Goal: Task Accomplishment & Management: Use online tool/utility

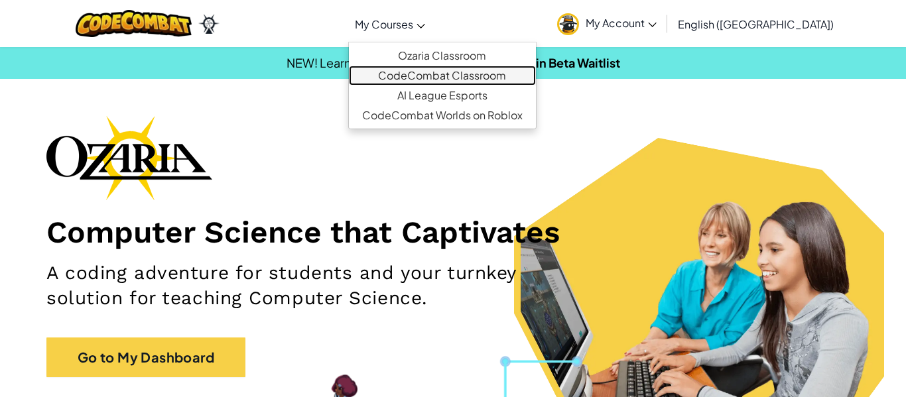
click at [475, 72] on link "CodeCombat Classroom" at bounding box center [442, 76] width 187 height 20
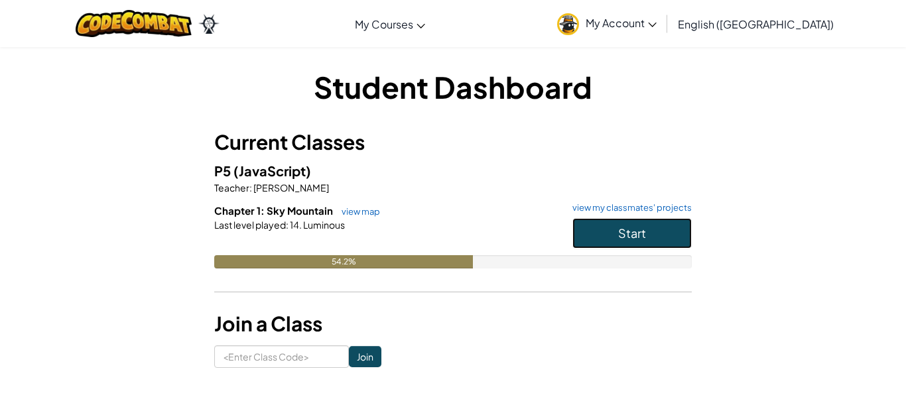
click at [601, 228] on button "Start" at bounding box center [631, 233] width 119 height 31
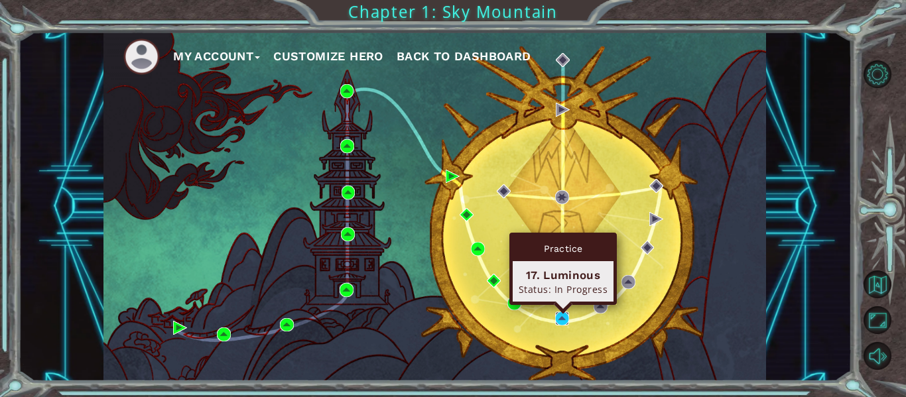
click at [563, 320] on img at bounding box center [562, 319] width 14 height 14
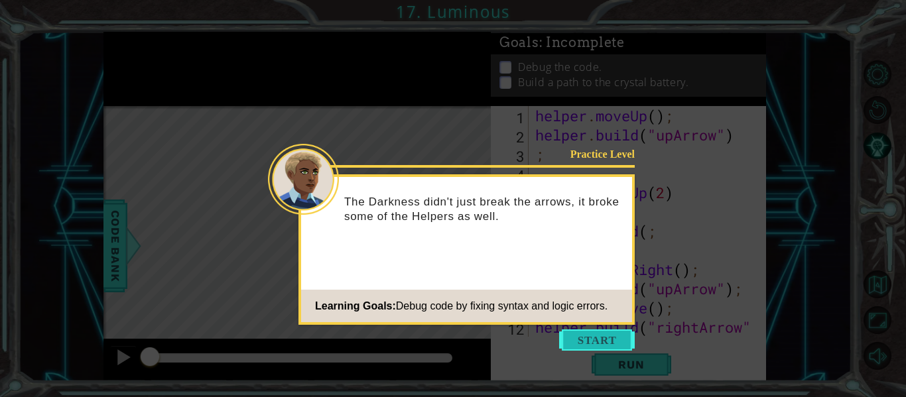
click at [577, 338] on button "Start" at bounding box center [597, 340] width 76 height 21
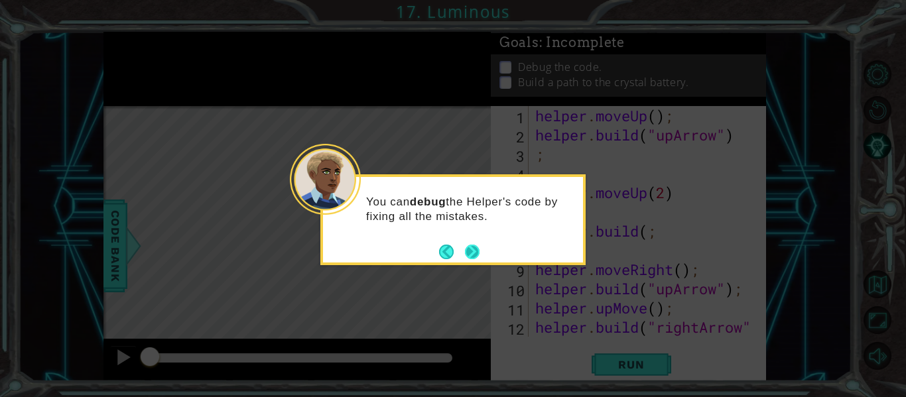
click at [469, 253] on button "Next" at bounding box center [472, 252] width 15 height 15
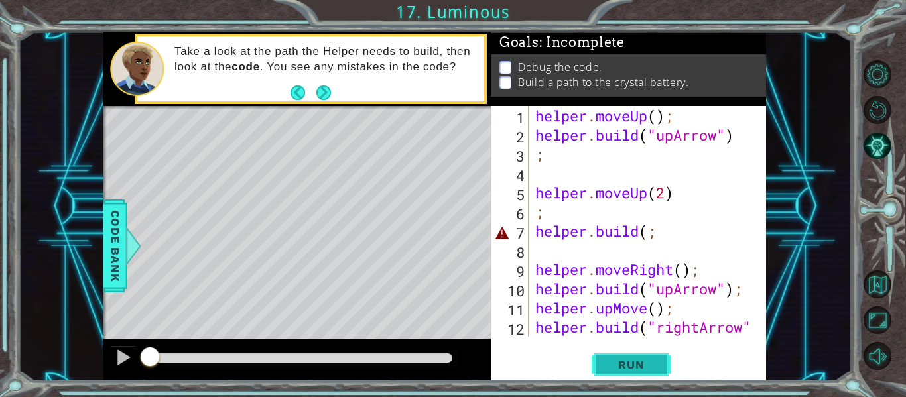
click at [616, 369] on span "Run" at bounding box center [631, 364] width 52 height 13
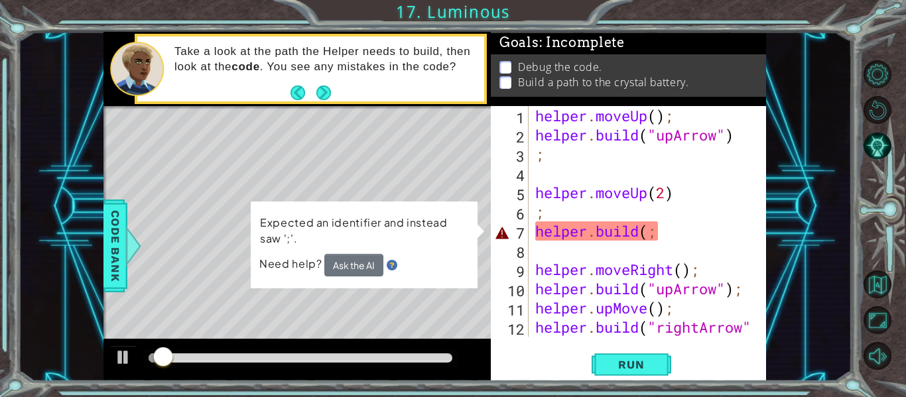
click at [812, 300] on div "1 ההההההההההההההההההההההההההההההההההההההההההההההההההההההההההההההההההההההההההההה…" at bounding box center [434, 206] width 833 height 349
click at [666, 236] on div "helper . moveUp ( ) ; helper . build ( "upArrow" ) ; helper . moveUp ( 2 ) ; he…" at bounding box center [650, 250] width 237 height 288
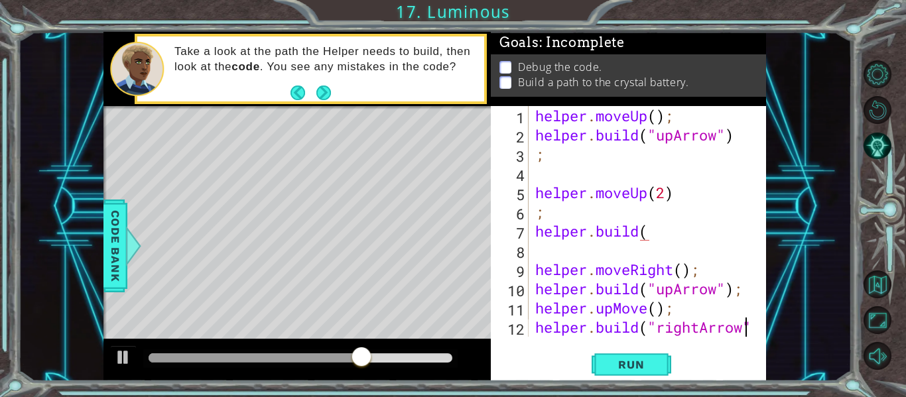
click at [751, 330] on div at bounding box center [756, 260] width 13 height 308
click at [757, 331] on div at bounding box center [756, 260] width 13 height 308
click at [754, 328] on div at bounding box center [756, 260] width 13 height 308
click at [755, 330] on div at bounding box center [756, 260] width 13 height 308
drag, startPoint x: 743, startPoint y: 332, endPoint x: 766, endPoint y: 330, distance: 22.6
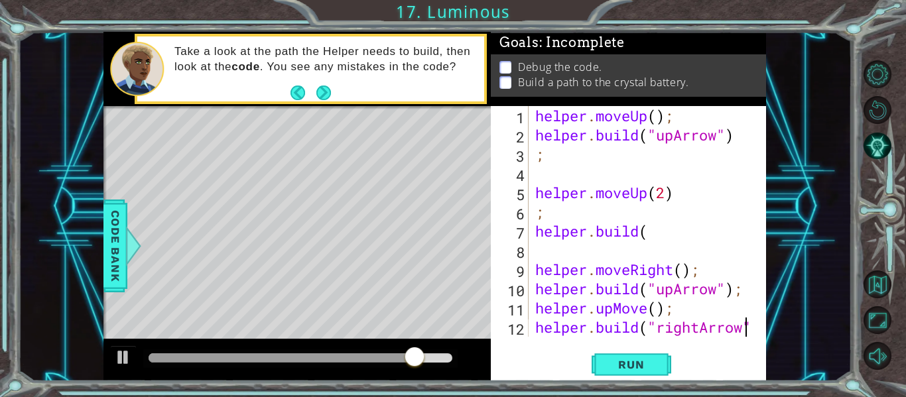
click at [766, 330] on div "1 ההההההההההההההההההההההההההההההההההההההההההההההההההההההההההההההההההההההההההההה…" at bounding box center [434, 206] width 833 height 349
click at [705, 331] on div "helper . moveUp ( ) ; helper . build ( "upArrow" ) ; helper . moveUp ( 2 ) ; he…" at bounding box center [650, 250] width 237 height 288
click at [753, 330] on div at bounding box center [756, 260] width 13 height 308
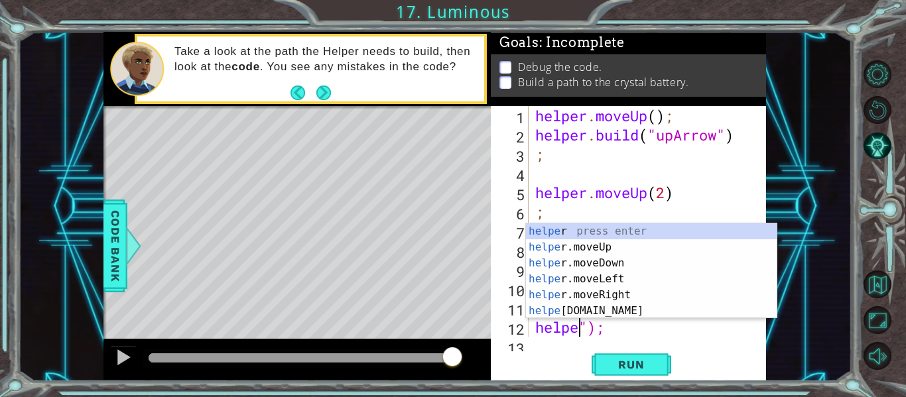
click at [621, 328] on div "helper . moveUp ( ) ; helper . build ( "upArrow" ) ; helper . moveUp ( 2 ) ; he…" at bounding box center [650, 240] width 237 height 269
type textarea "h"
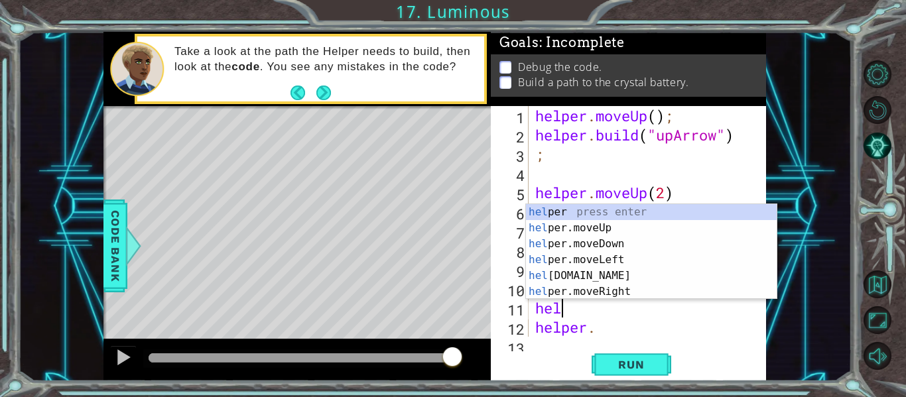
type textarea "h"
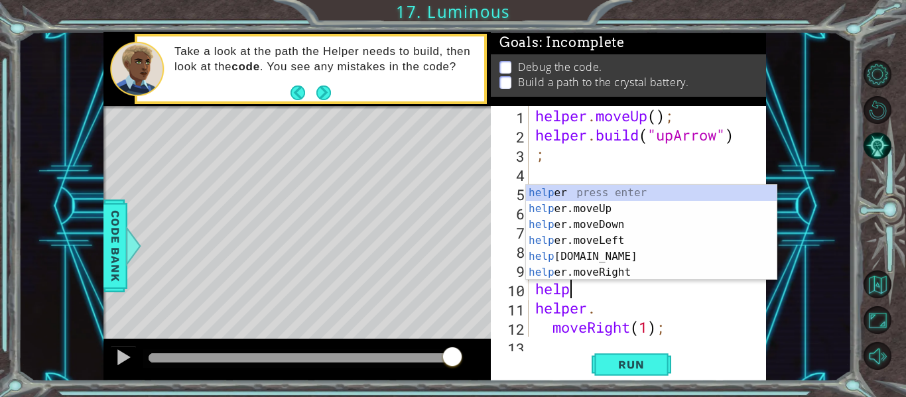
type textarea "h"
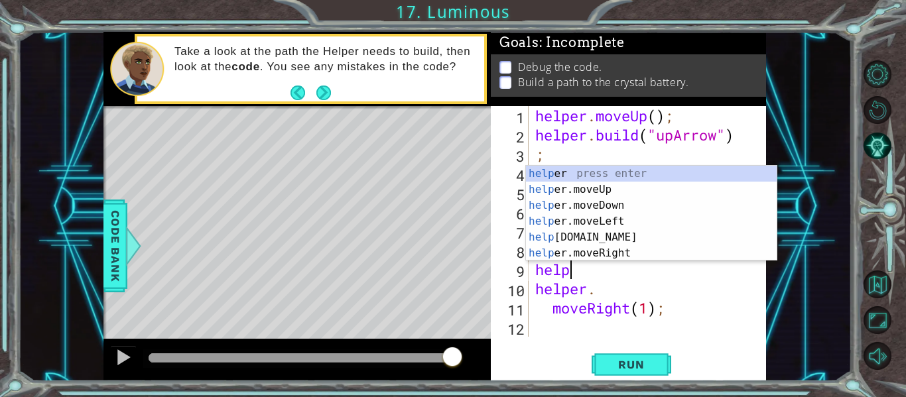
type textarea "h"
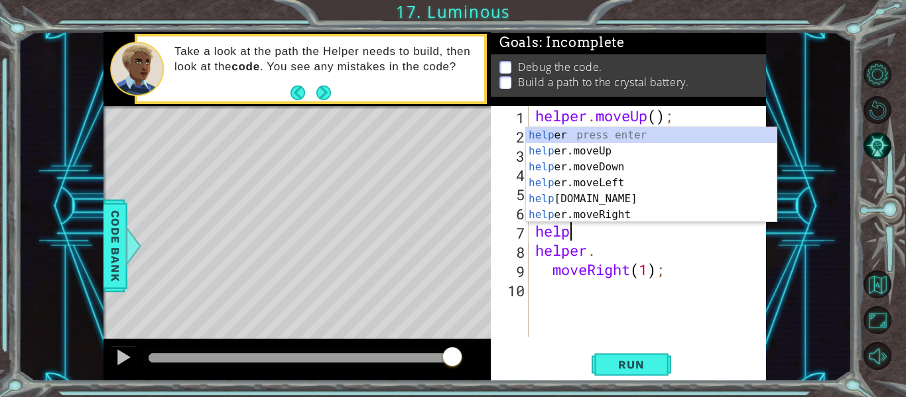
type textarea "h"
type textarea ";"
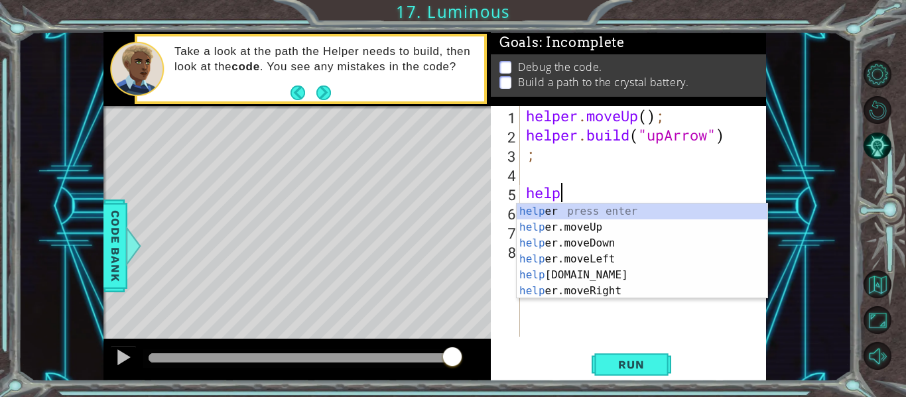
type textarea "h"
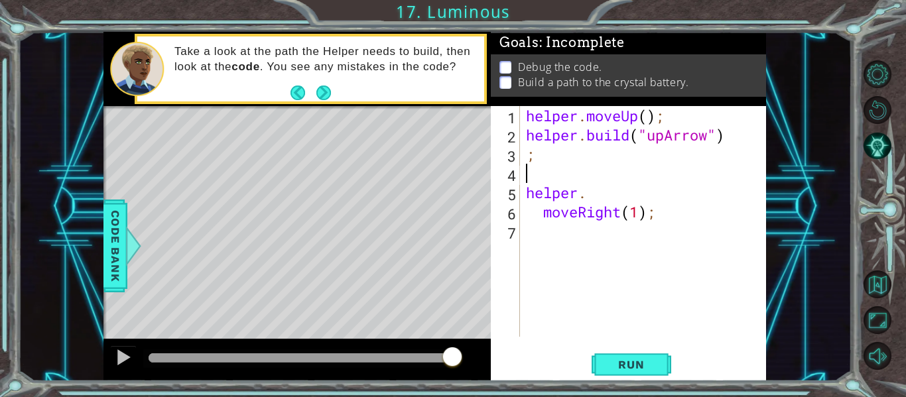
type textarea ";"
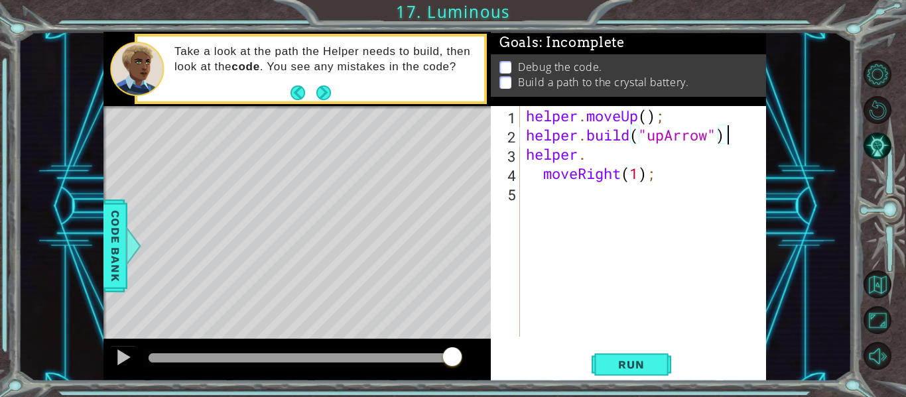
scroll to position [0, 9]
click at [658, 174] on div "helper . moveUp ( ) ; helper . build ( "upArrow" ) ; helper . moveRight ( 1 ) ;" at bounding box center [646, 240] width 247 height 269
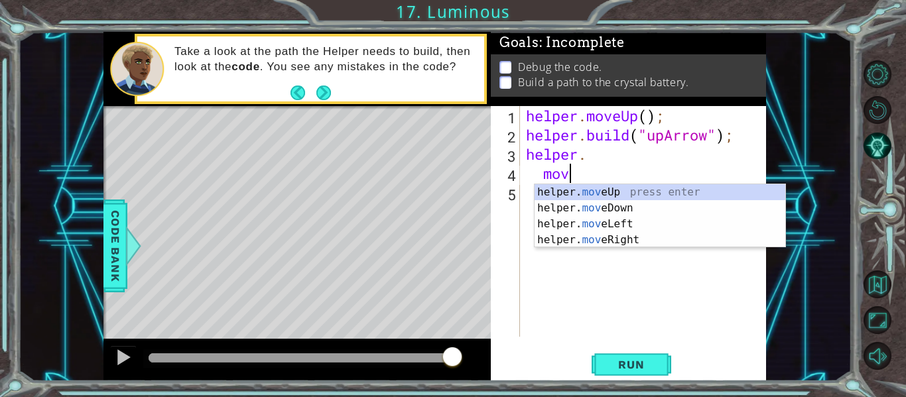
scroll to position [0, 1]
type textarea "m"
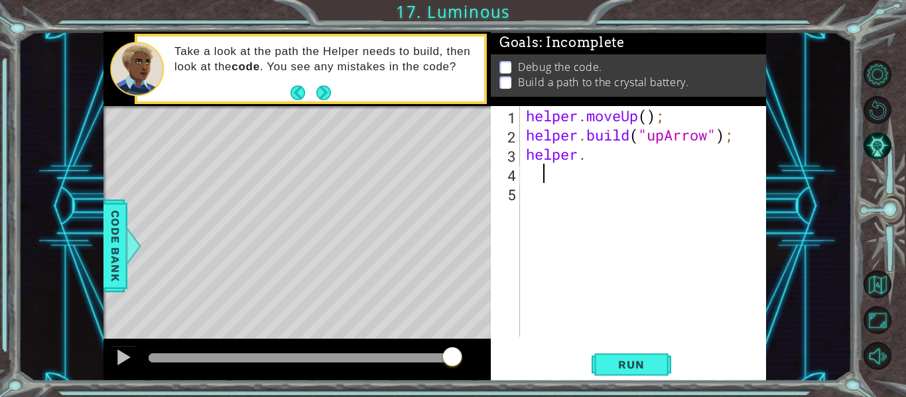
scroll to position [0, 0]
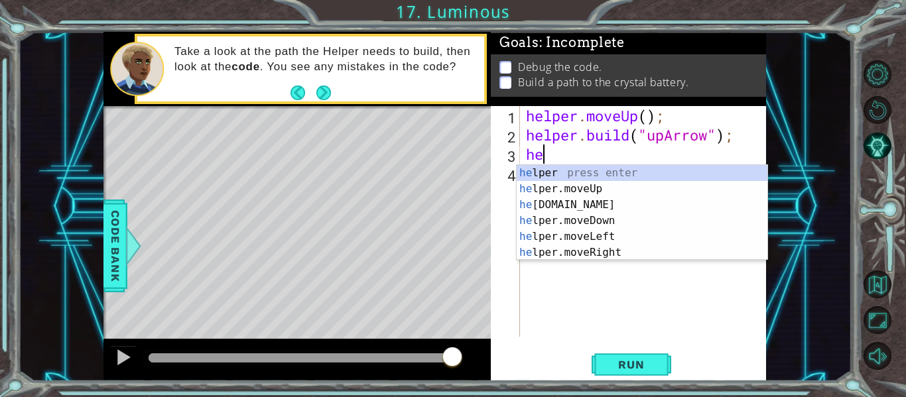
type textarea "h"
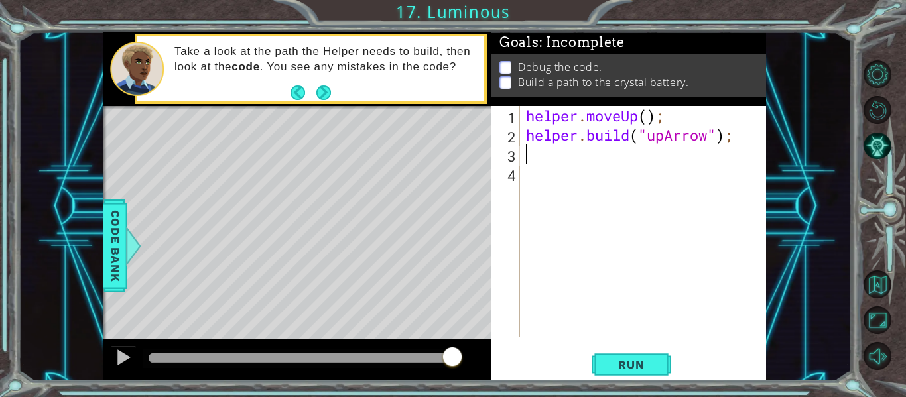
type textarea "h"
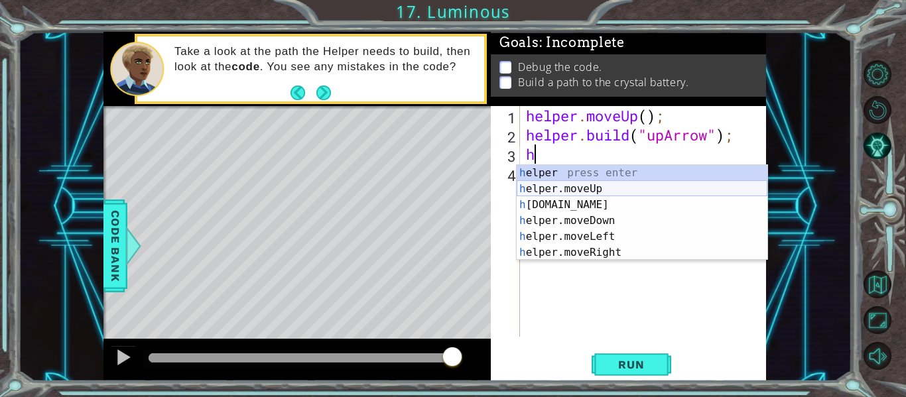
click at [663, 196] on div "h elper press enter h elper.moveUp press enter h [DOMAIN_NAME] press enter h el…" at bounding box center [642, 228] width 251 height 127
type textarea "helper.moveUp(1);"
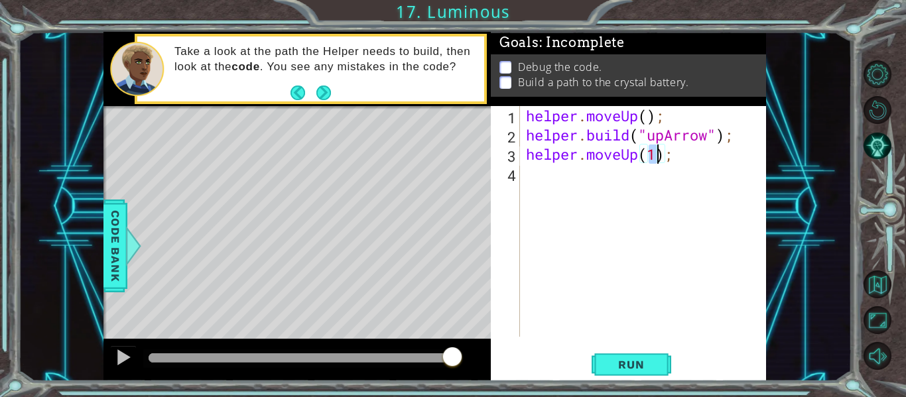
click at [572, 185] on div "helper . moveUp ( ) ; helper . build ( "upArrow" ) ; helper . moveUp ( 1 ) ;" at bounding box center [646, 240] width 247 height 269
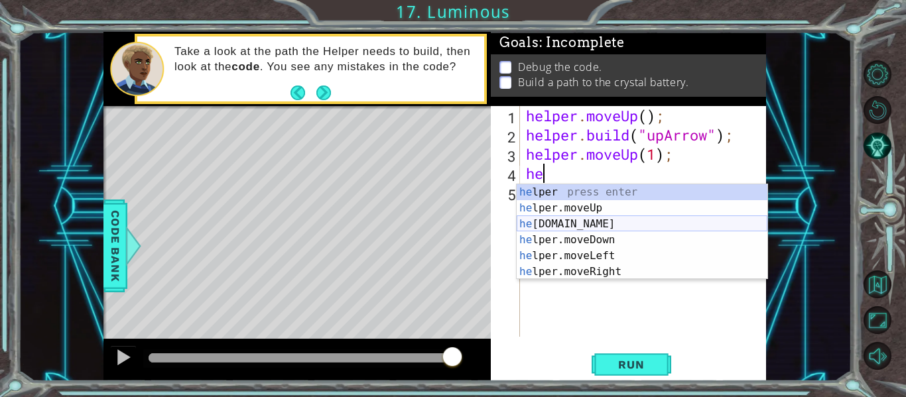
click at [592, 222] on div "he lper press enter he lper.moveUp press enter he [DOMAIN_NAME] press enter he …" at bounding box center [642, 247] width 251 height 127
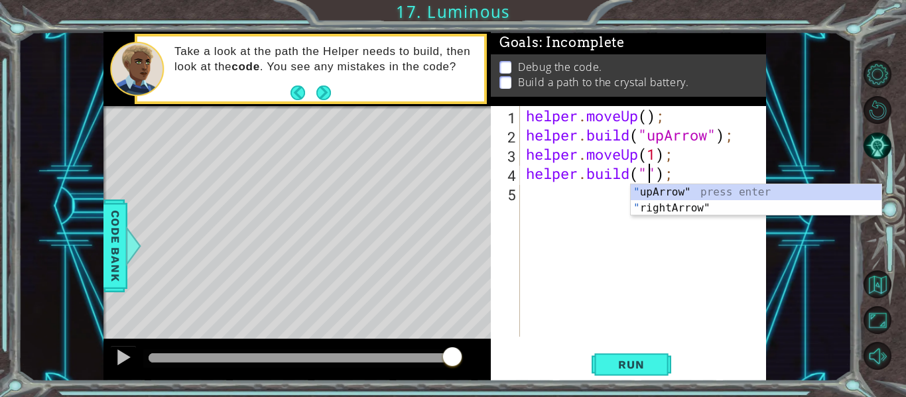
click at [641, 160] on div "helper . moveUp ( ) ; helper . build ( "upArrow" ) ; helper . moveUp ( 1 ) ; he…" at bounding box center [646, 240] width 247 height 269
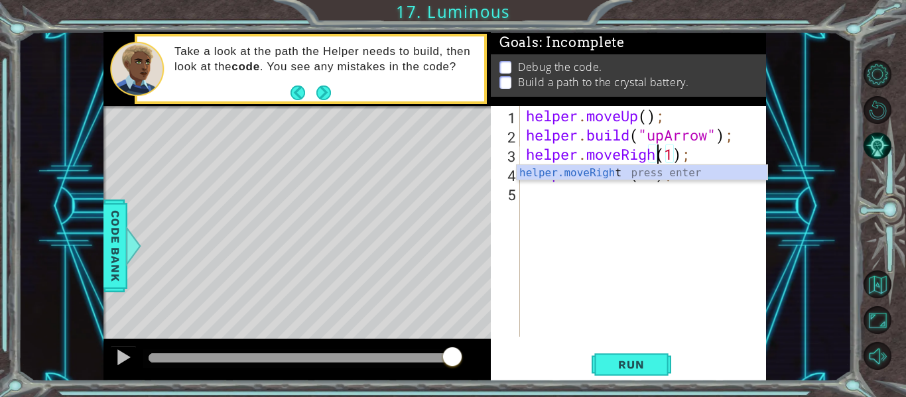
scroll to position [0, 7]
type textarea "helper.moveRight(1);"
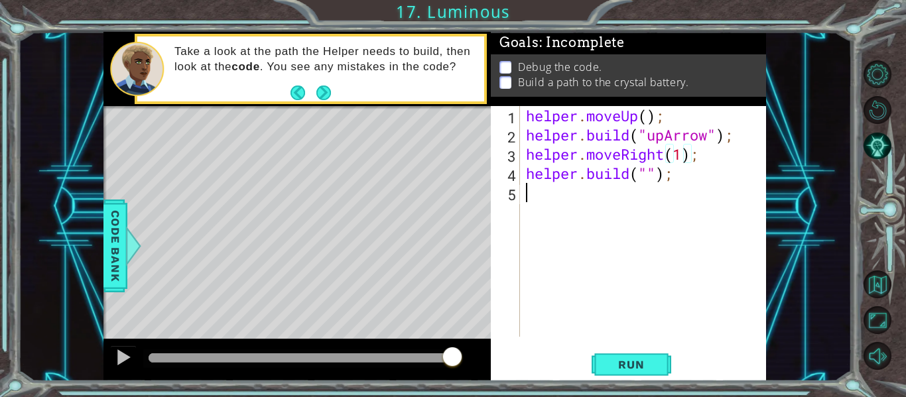
click at [626, 192] on div "helper . moveUp ( ) ; helper . build ( "upArrow" ) ; helper . moveRight ( 1 ) ;…" at bounding box center [646, 240] width 247 height 269
click at [649, 174] on div "helper . moveUp ( ) ; helper . build ( "upArrow" ) ; helper . moveRight ( 1 ) ;…" at bounding box center [646, 240] width 247 height 269
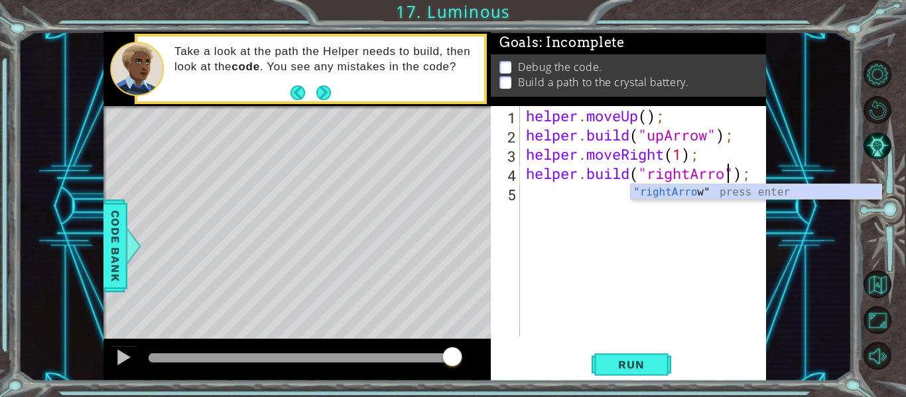
scroll to position [0, 10]
type textarea "[DOMAIN_NAME]("rightArrow");"
click at [623, 369] on span "Run" at bounding box center [631, 364] width 52 height 13
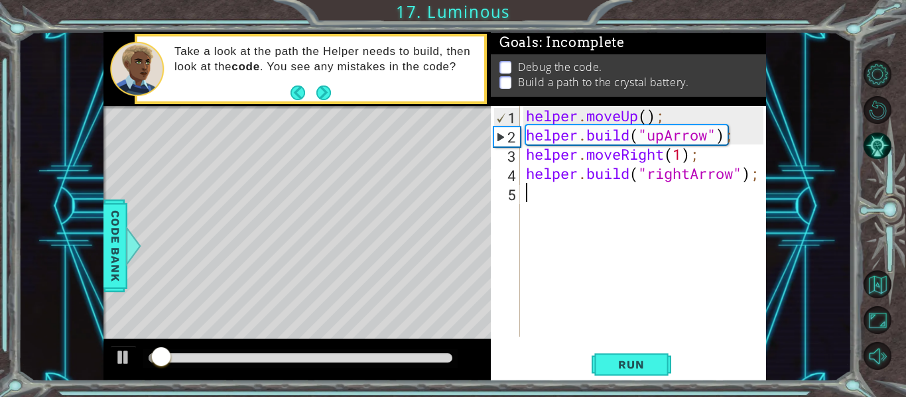
click at [535, 208] on div "helper . moveUp ( ) ; helper . build ( "upArrow" ) ; helper . moveRight ( 1 ) ;…" at bounding box center [646, 240] width 247 height 269
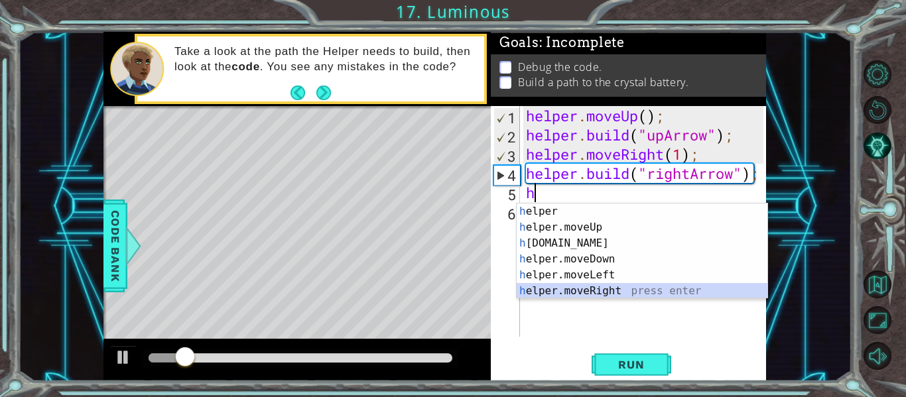
click at [584, 288] on div "h elper press enter h elper.moveUp press enter h [DOMAIN_NAME] press enter h el…" at bounding box center [642, 267] width 251 height 127
type textarea "helper.moveRight(1);"
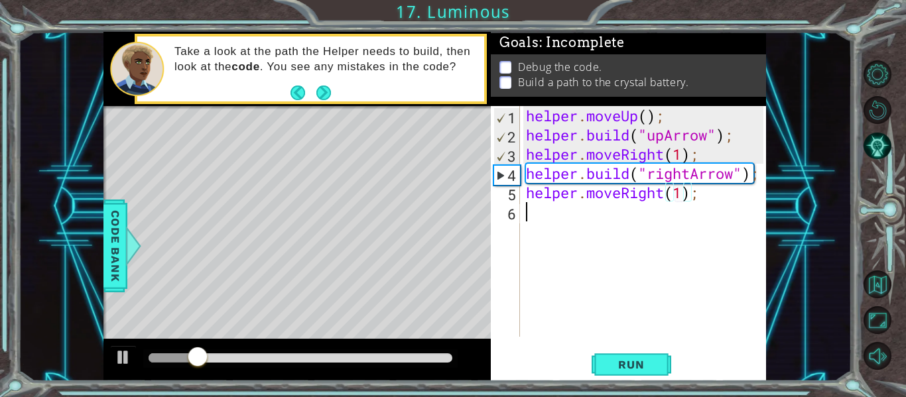
click at [576, 208] on div "helper . moveUp ( ) ; helper . build ( "upArrow" ) ; helper . moveRight ( 1 ) ;…" at bounding box center [646, 240] width 247 height 269
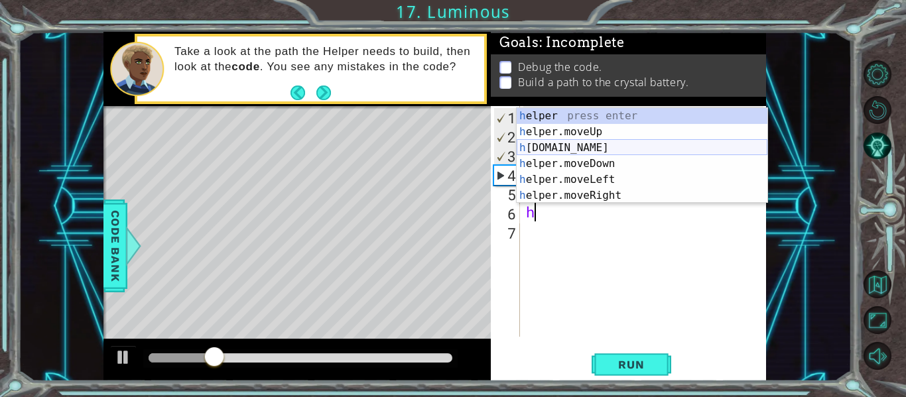
click at [609, 147] on div "h elper press enter h elper.moveUp press enter h [DOMAIN_NAME] press enter h el…" at bounding box center [642, 171] width 251 height 127
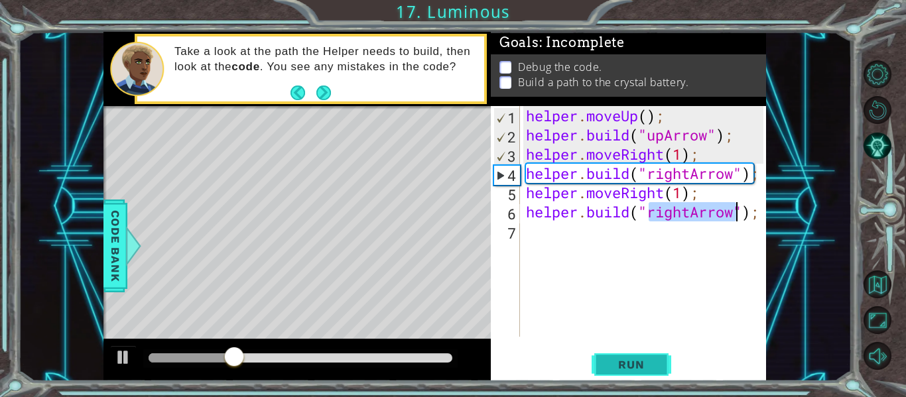
click at [639, 368] on span "Run" at bounding box center [631, 364] width 52 height 13
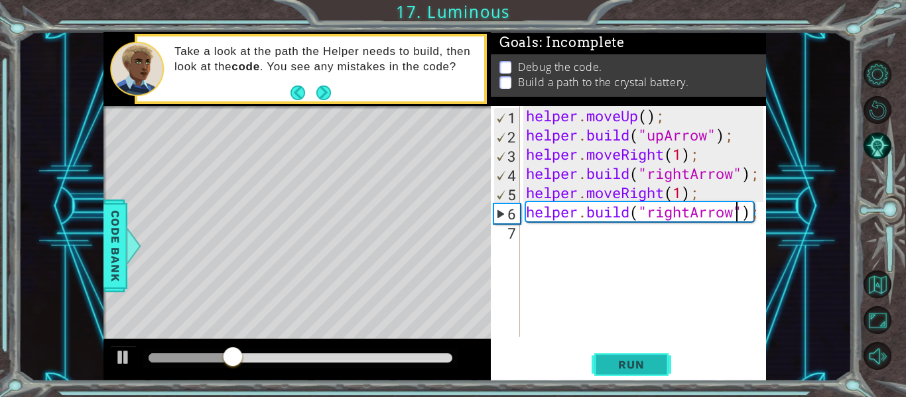
click at [639, 368] on span "Run" at bounding box center [631, 364] width 52 height 13
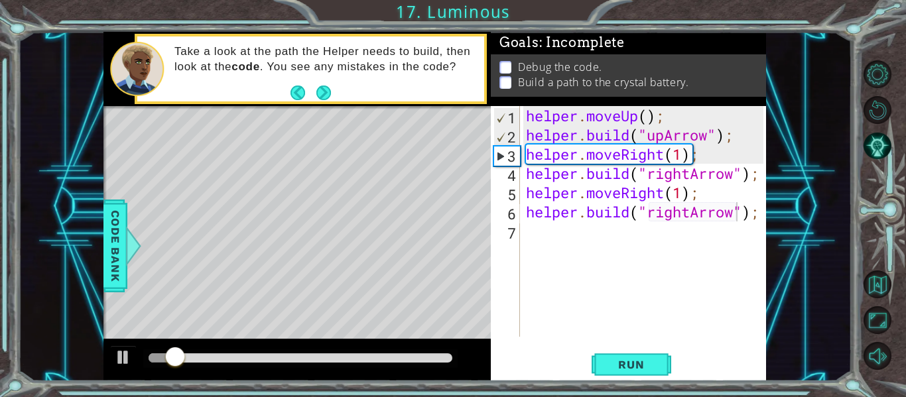
click at [763, 215] on div "[DOMAIN_NAME]("rightArrow"); 1 2 3 4 5 6 7 helper . moveUp ( ) ; helper . build…" at bounding box center [628, 243] width 275 height 275
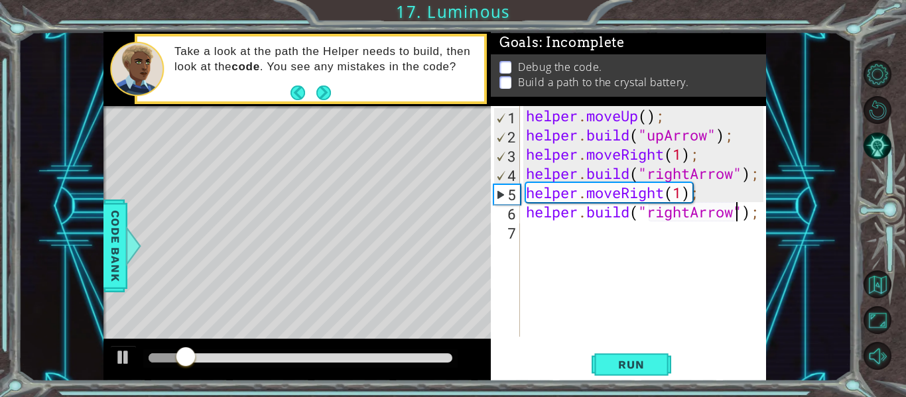
click at [761, 214] on div "helper . moveUp ( ) ; helper . build ( "upArrow" ) ; helper . moveRight ( 1 ) ;…" at bounding box center [646, 240] width 247 height 269
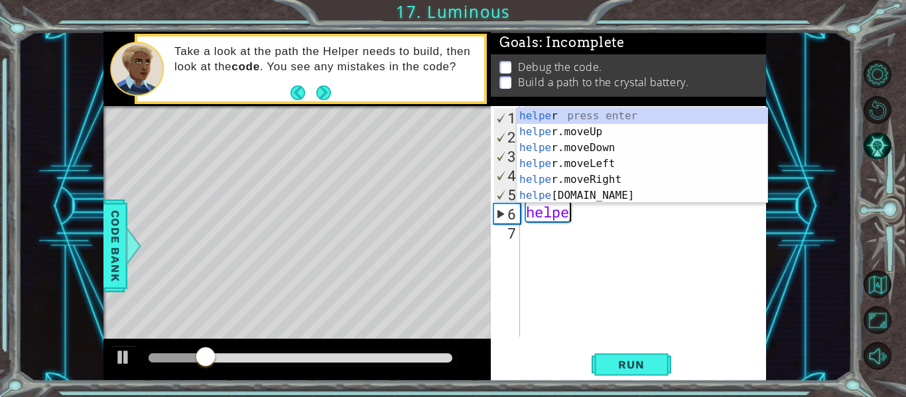
type textarea "h"
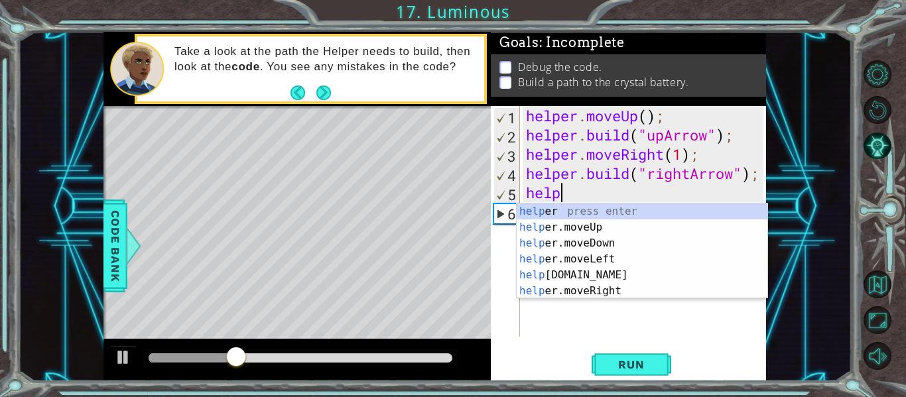
type textarea "h"
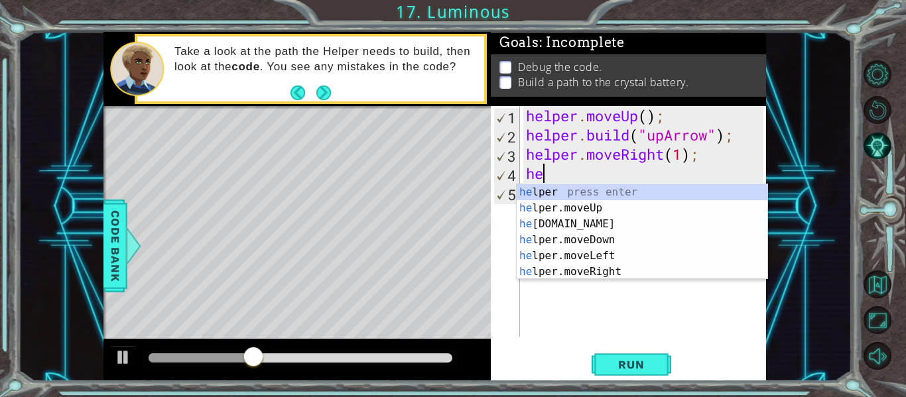
type textarea "h"
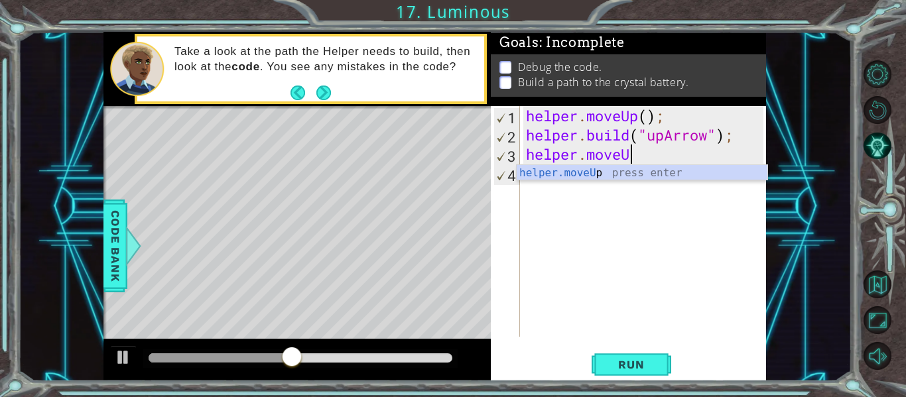
scroll to position [0, 4]
click at [717, 172] on div "helper.moveU p press enter" at bounding box center [642, 189] width 251 height 48
type textarea "helper.moveUp(1);"
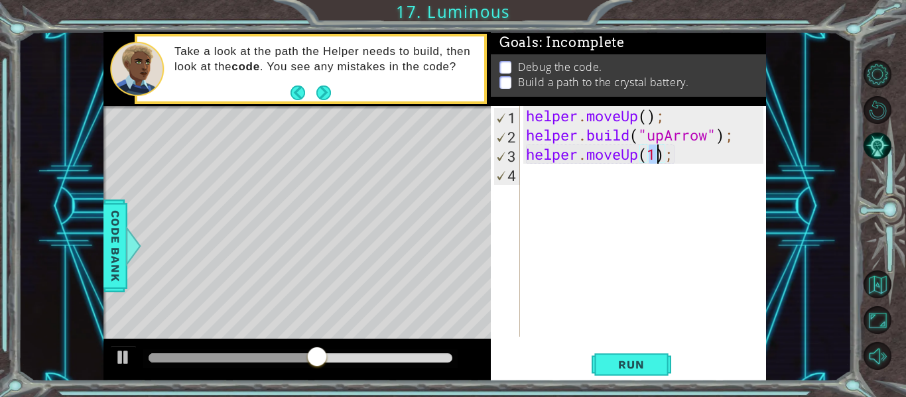
click at [597, 174] on div "helper . moveUp ( ) ; helper . build ( "upArrow" ) ; helper . moveUp ( 1 ) ;" at bounding box center [646, 240] width 247 height 269
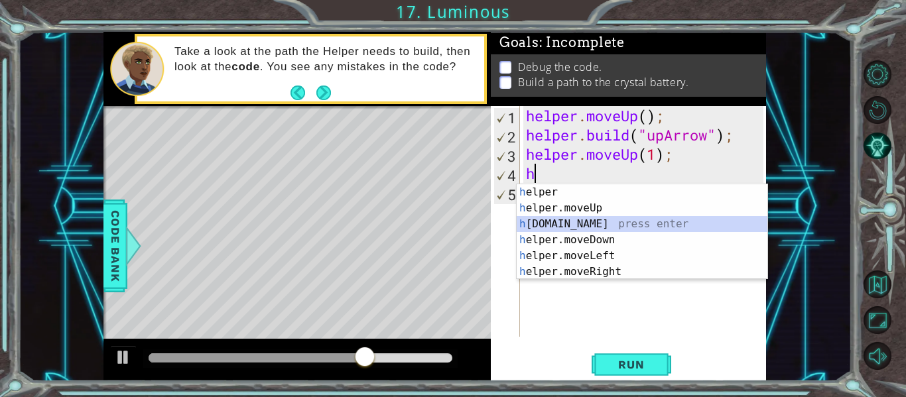
click at [615, 226] on div "h elper press enter h elper.moveUp press enter h [DOMAIN_NAME] press enter h el…" at bounding box center [642, 247] width 251 height 127
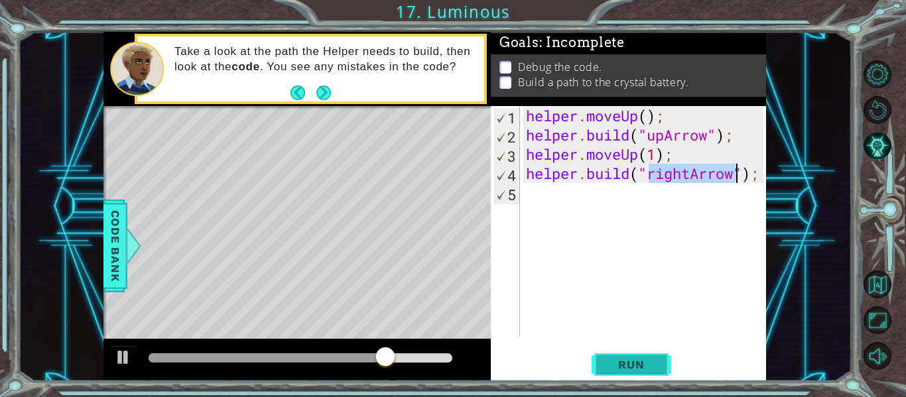
type textarea "[DOMAIN_NAME]("rightArrow");"
click at [599, 360] on button "Run" at bounding box center [631, 364] width 80 height 27
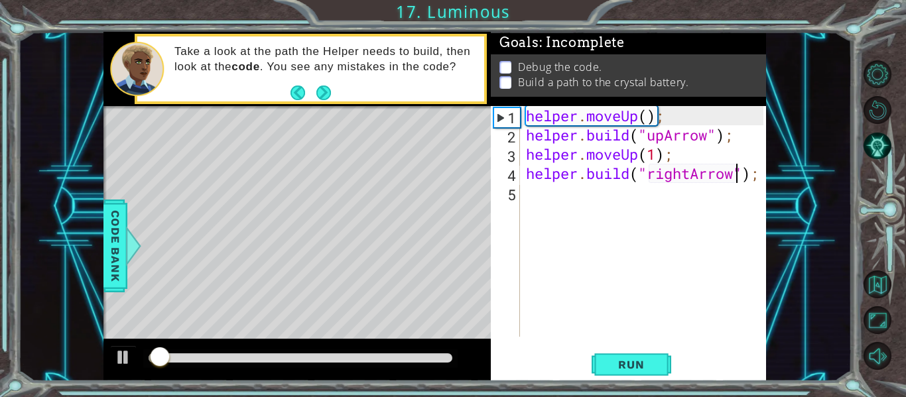
click at [532, 196] on div "helper . moveUp ( ) ; helper . build ( "upArrow" ) ; helper . moveUp ( 1 ) ; he…" at bounding box center [646, 240] width 247 height 269
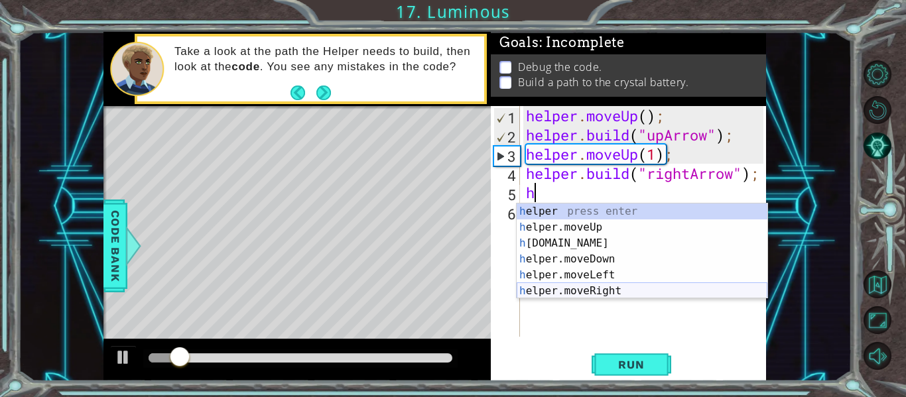
click at [574, 288] on div "h elper press enter h elper.moveUp press enter h [DOMAIN_NAME] press enter h el…" at bounding box center [642, 267] width 251 height 127
type textarea "helper.moveRight(1);"
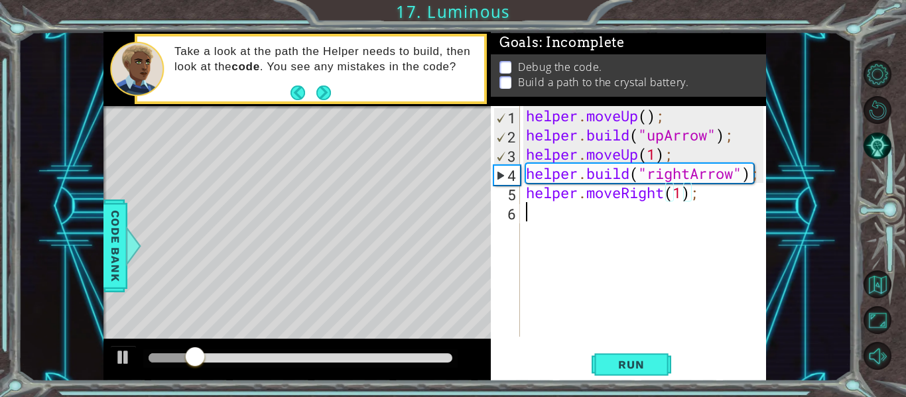
click at [542, 213] on div "helper . moveUp ( ) ; helper . build ( "upArrow" ) ; helper . moveUp ( 1 ) ; he…" at bounding box center [646, 240] width 247 height 269
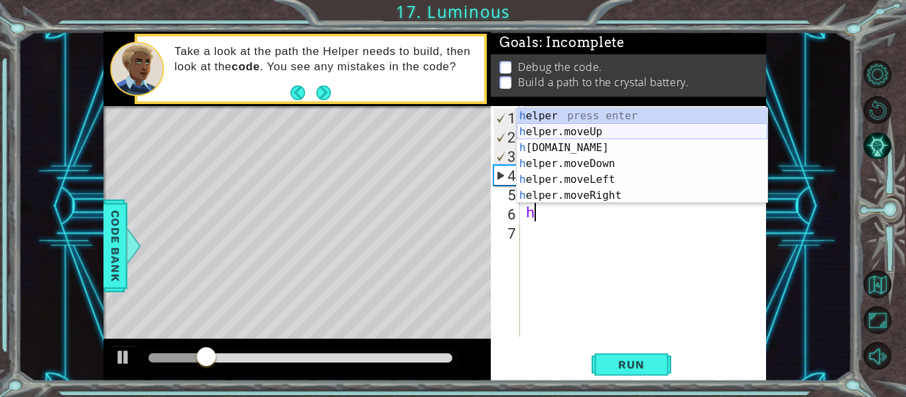
click at [593, 141] on div "h elper press enter h elper.moveUp press enter h [DOMAIN_NAME] press enter h el…" at bounding box center [642, 171] width 251 height 127
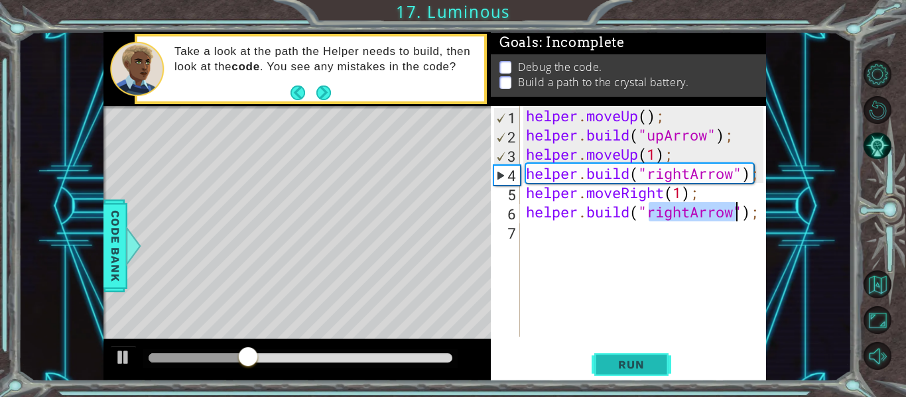
type textarea "[DOMAIN_NAME]("rightArrow");"
click at [646, 369] on span "Run" at bounding box center [631, 364] width 52 height 13
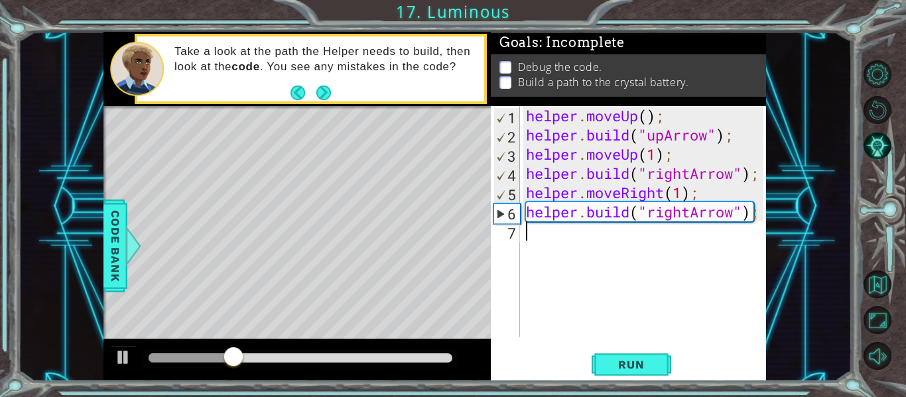
click at [583, 232] on div "helper . moveUp ( ) ; helper . build ( "upArrow" ) ; helper . moveUp ( 1 ) ; he…" at bounding box center [646, 240] width 247 height 269
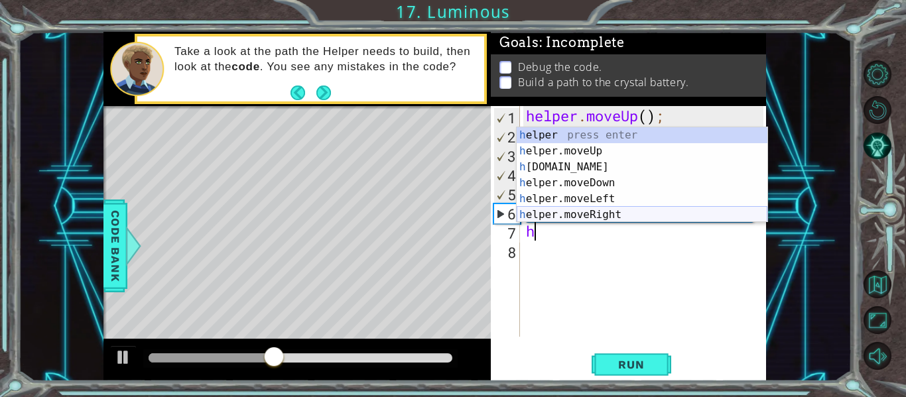
click at [608, 210] on div "h elper press enter h elper.moveUp press enter h [DOMAIN_NAME] press enter h el…" at bounding box center [642, 190] width 251 height 127
type textarea "helper.moveRight(1);"
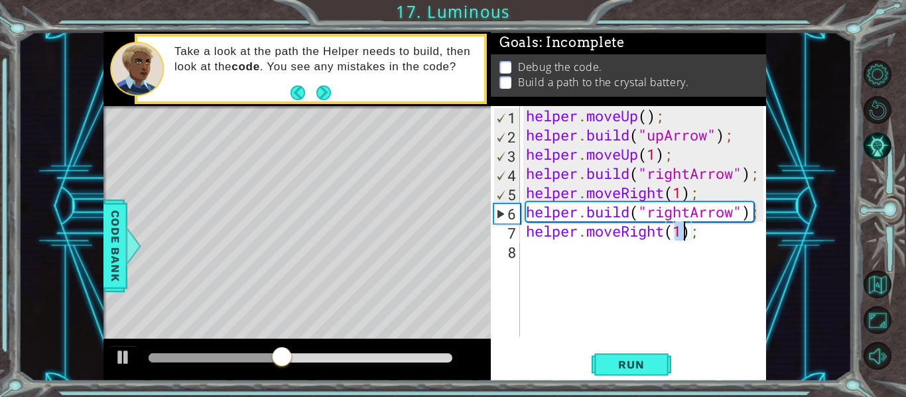
click at [580, 255] on div "helper . moveUp ( ) ; helper . build ( "upArrow" ) ; helper . moveUp ( 1 ) ; he…" at bounding box center [646, 240] width 247 height 269
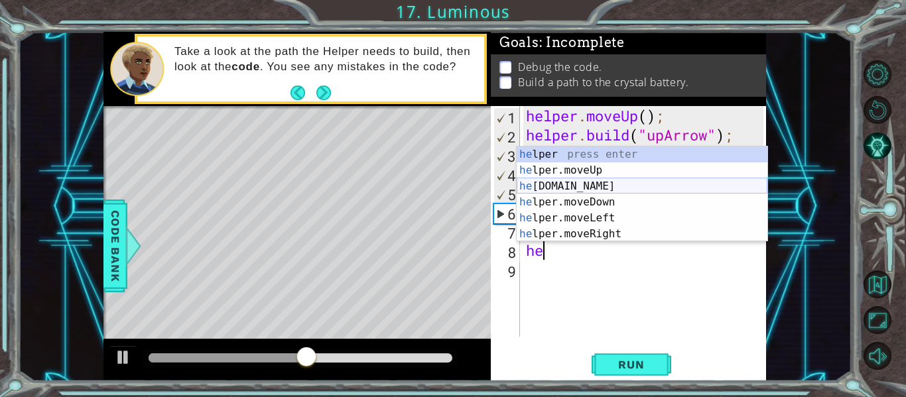
click at [611, 184] on div "he lper press enter he lper.moveUp press enter he [DOMAIN_NAME] press enter he …" at bounding box center [642, 210] width 251 height 127
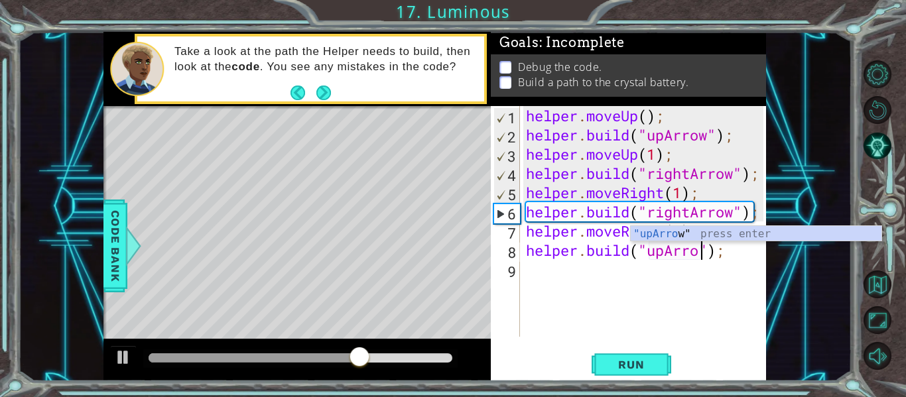
scroll to position [0, 9]
type textarea "[DOMAIN_NAME]("upArrow");"
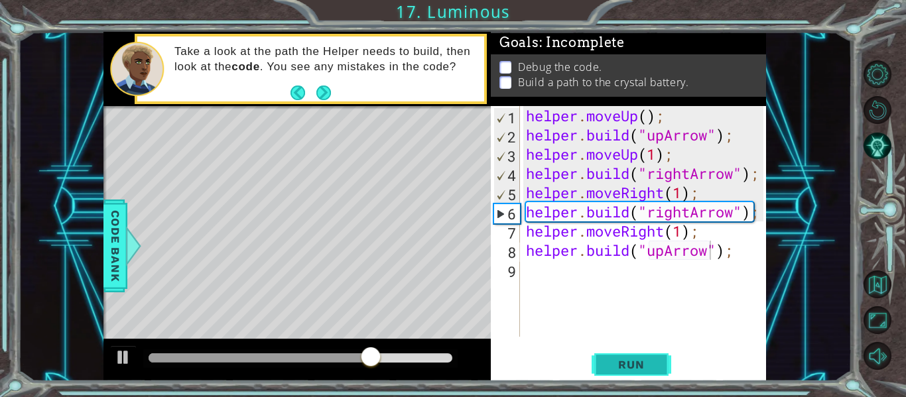
click at [639, 359] on span "Run" at bounding box center [631, 364] width 52 height 13
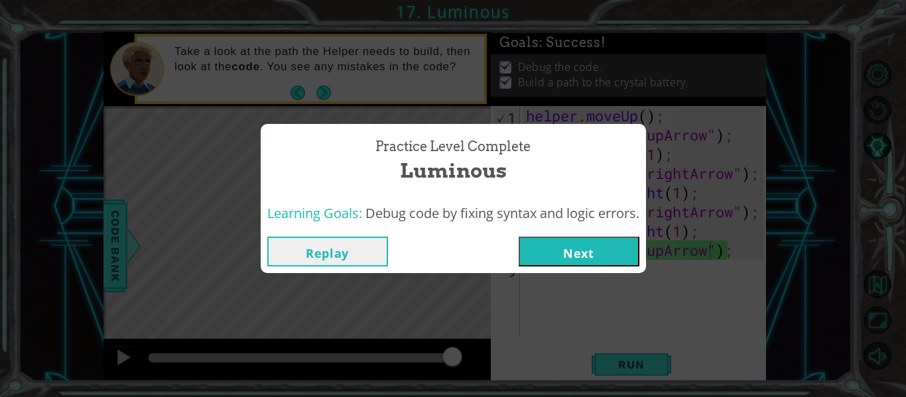
click at [589, 255] on button "Next" at bounding box center [579, 252] width 121 height 30
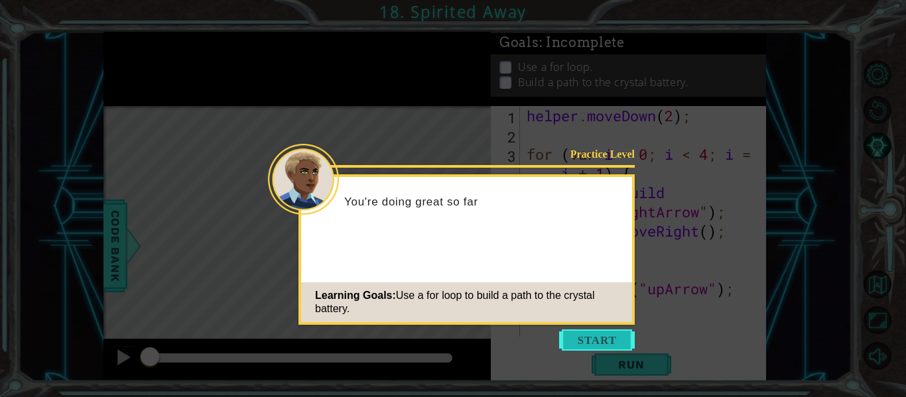
click at [577, 339] on button "Start" at bounding box center [597, 340] width 76 height 21
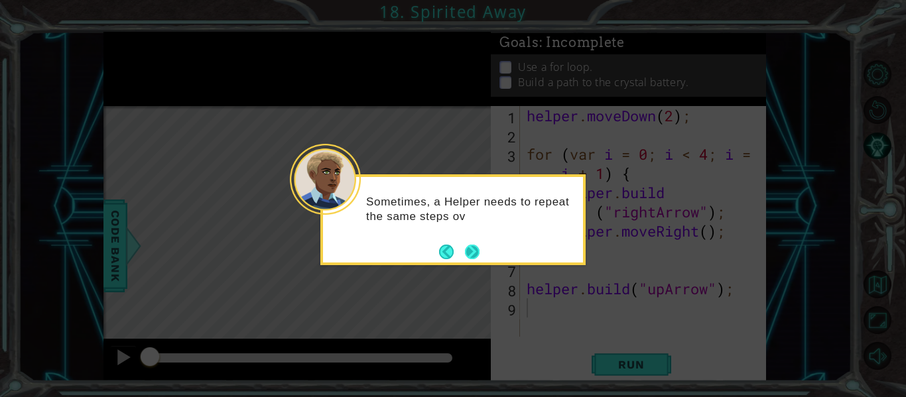
click at [470, 245] on button "Next" at bounding box center [472, 252] width 15 height 15
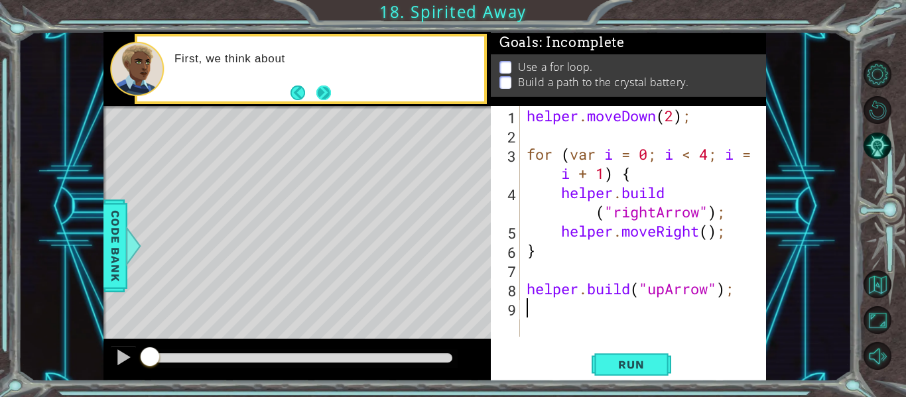
click at [327, 90] on button "Next" at bounding box center [323, 92] width 15 height 15
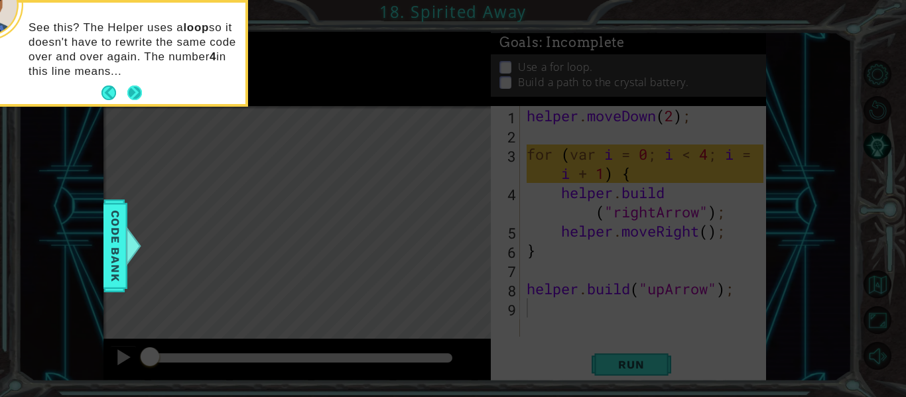
click at [141, 90] on button "Next" at bounding box center [134, 93] width 15 height 15
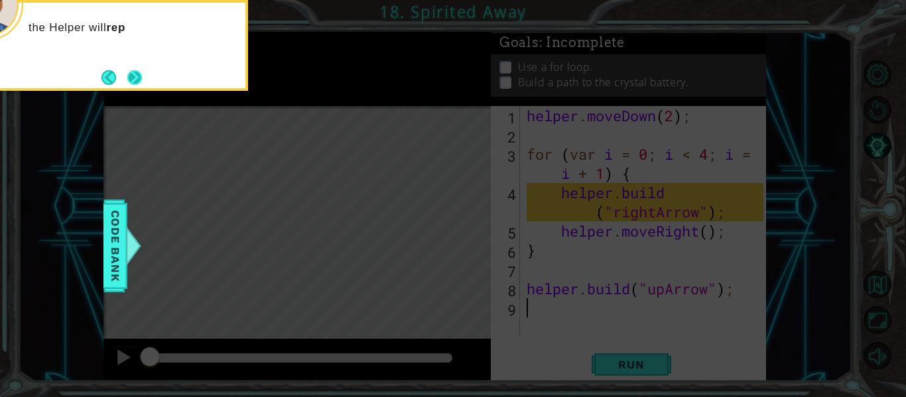
click at [136, 77] on button "Next" at bounding box center [134, 77] width 15 height 15
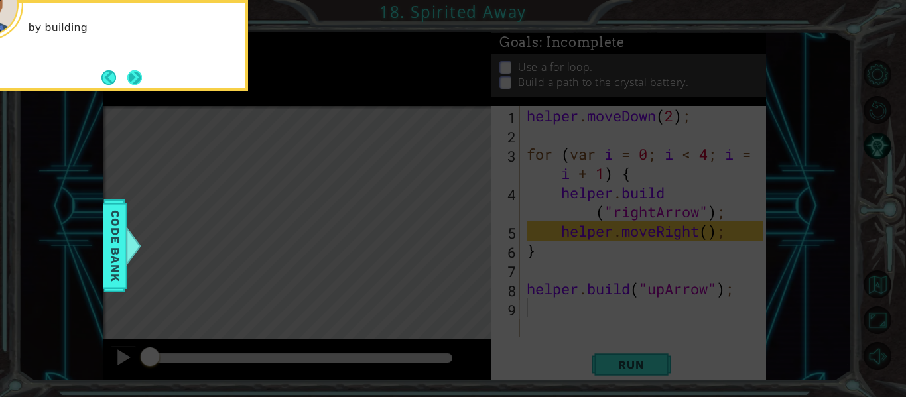
click at [137, 77] on button "Next" at bounding box center [135, 78] width 16 height 16
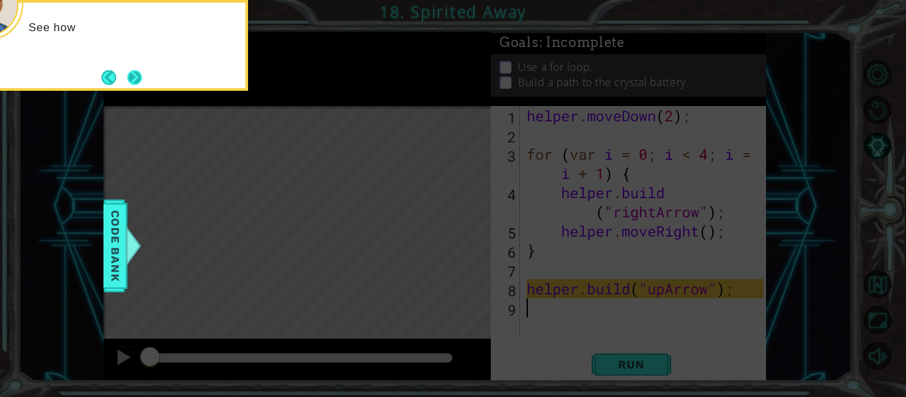
click at [137, 78] on button "Next" at bounding box center [134, 77] width 15 height 15
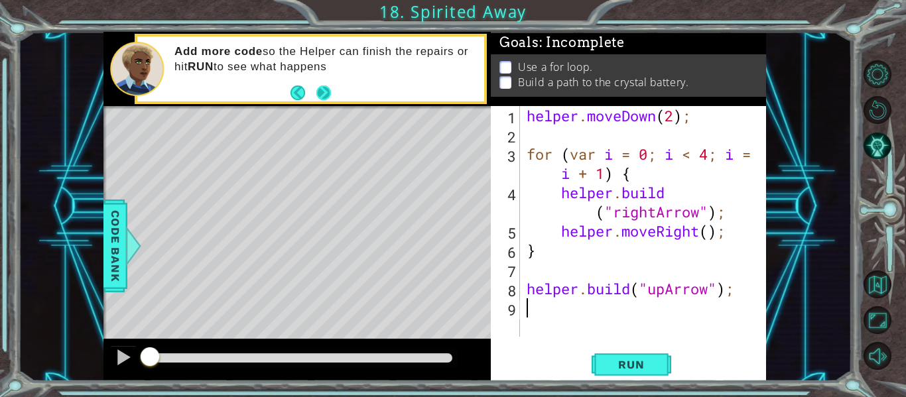
click at [322, 90] on button "Next" at bounding box center [323, 92] width 15 height 15
click at [528, 200] on div "helper . moveDown ( 2 ) ; for ( var i = 0 ; i < 4 ; i = i + 1 ) { helper . buil…" at bounding box center [647, 240] width 246 height 269
click at [597, 296] on div "helper . moveDown ( 2 ) ; for ( var i = 0 ; i < 4 ; i = i + 1 ) { helper . buil…" at bounding box center [647, 240] width 246 height 269
type textarea "[DOMAIN_NAME]("upArrow");"
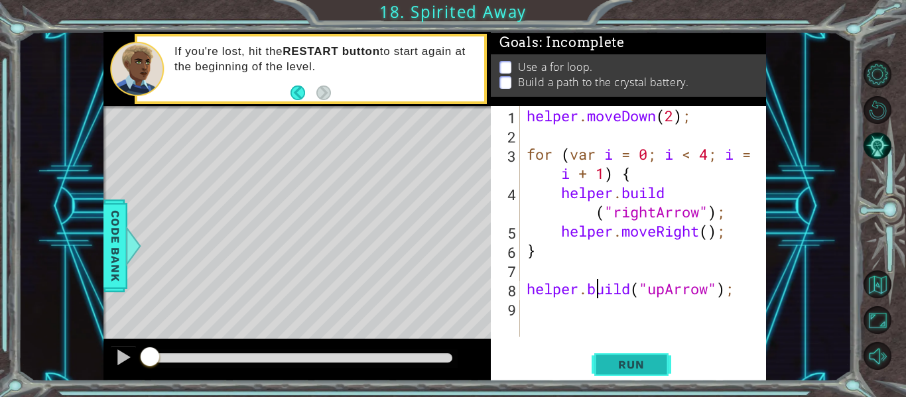
click at [635, 366] on span "Run" at bounding box center [631, 364] width 52 height 13
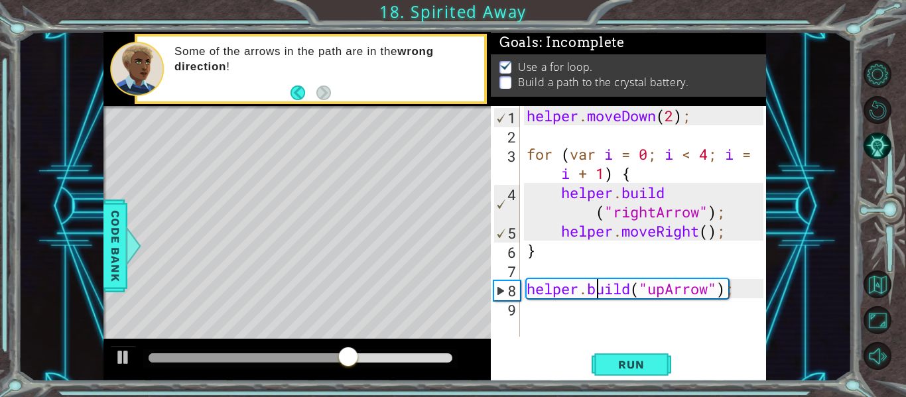
click at [526, 314] on div "helper . moveDown ( 2 ) ; for ( var i = 0 ; i < 4 ; i = i + 1 ) { helper . buil…" at bounding box center [647, 240] width 246 height 269
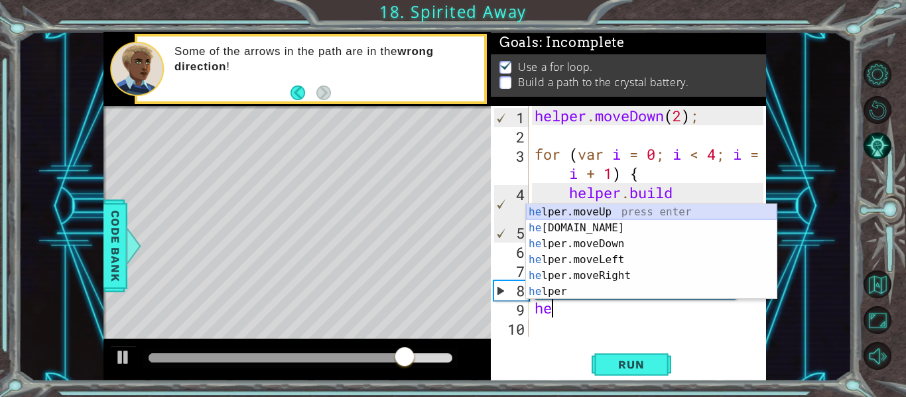
click at [630, 210] on div "he lper.moveUp press enter he [DOMAIN_NAME] press enter he lper.moveDown press …" at bounding box center [651, 267] width 251 height 127
type textarea "helper.moveUp(1);"
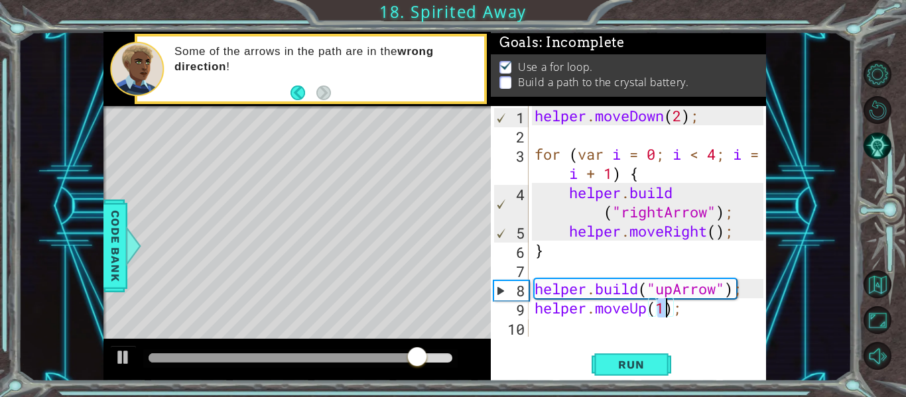
click at [532, 328] on div "helper . moveDown ( 2 ) ; for ( var i = 0 ; i < 4 ; i = i + 1 ) { helper . buil…" at bounding box center [651, 240] width 238 height 269
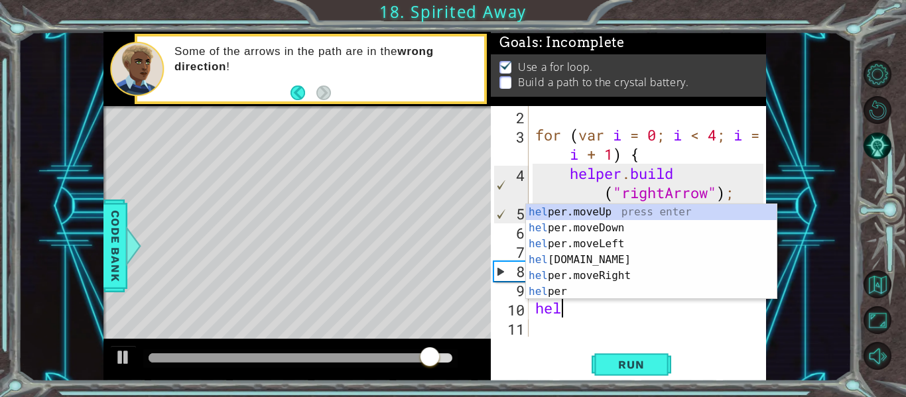
scroll to position [0, 1]
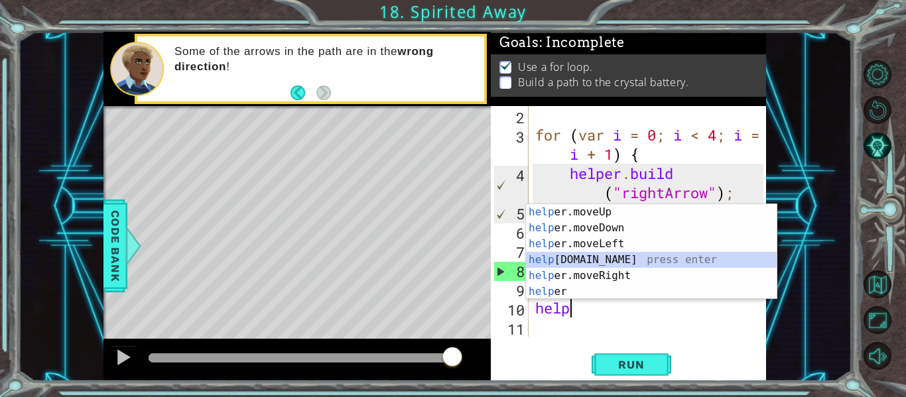
click at [580, 259] on div "help er.moveUp press enter help er.moveDown press enter help er.moveLeft press …" at bounding box center [651, 267] width 251 height 127
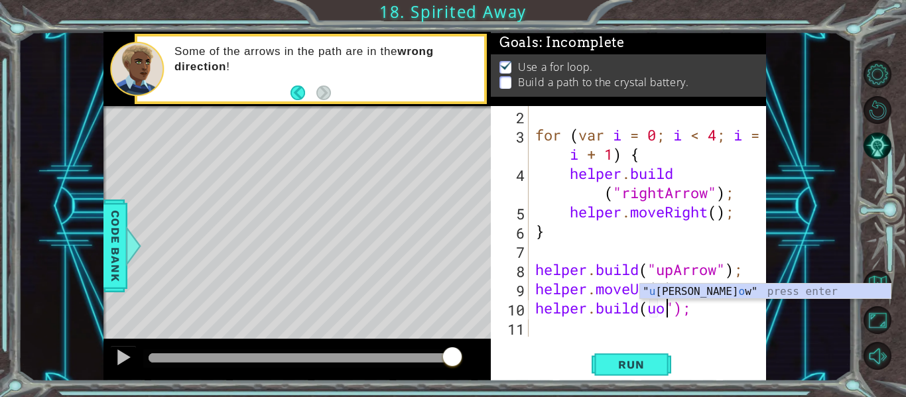
scroll to position [0, 7]
click at [704, 292] on div "" u [PERSON_NAME]" press enter" at bounding box center [765, 308] width 251 height 48
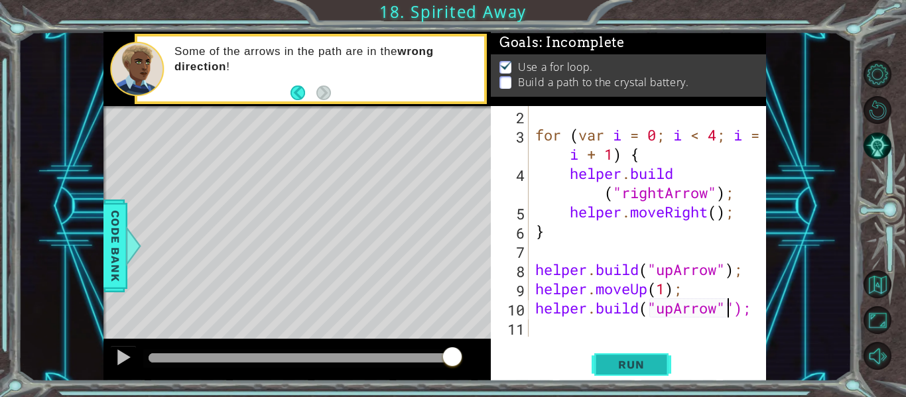
click at [629, 359] on span "Run" at bounding box center [631, 364] width 52 height 13
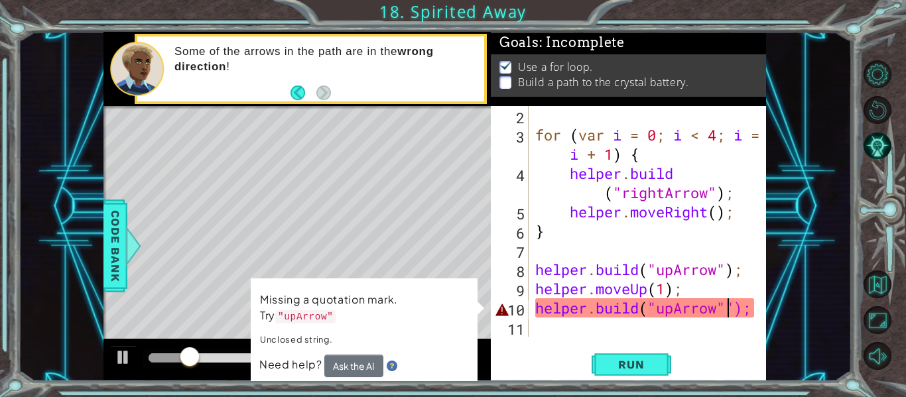
click at [736, 305] on div "for ( var i = 0 ; i < 4 ; i = i + 1 ) { helper . build ( "rightArrow" ) ; helpe…" at bounding box center [650, 240] width 237 height 269
type textarea "[DOMAIN_NAME]("upArrow");"
click at [668, 356] on button "Run" at bounding box center [631, 364] width 80 height 27
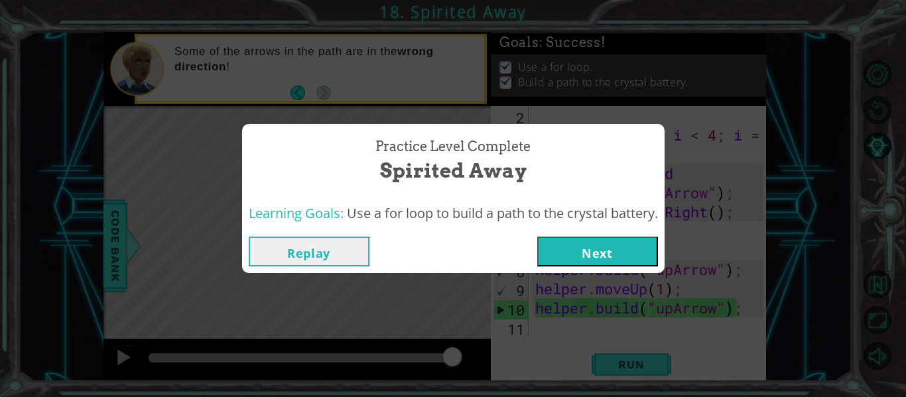
click at [595, 247] on button "Next" at bounding box center [597, 252] width 121 height 30
